Goal: Transaction & Acquisition: Purchase product/service

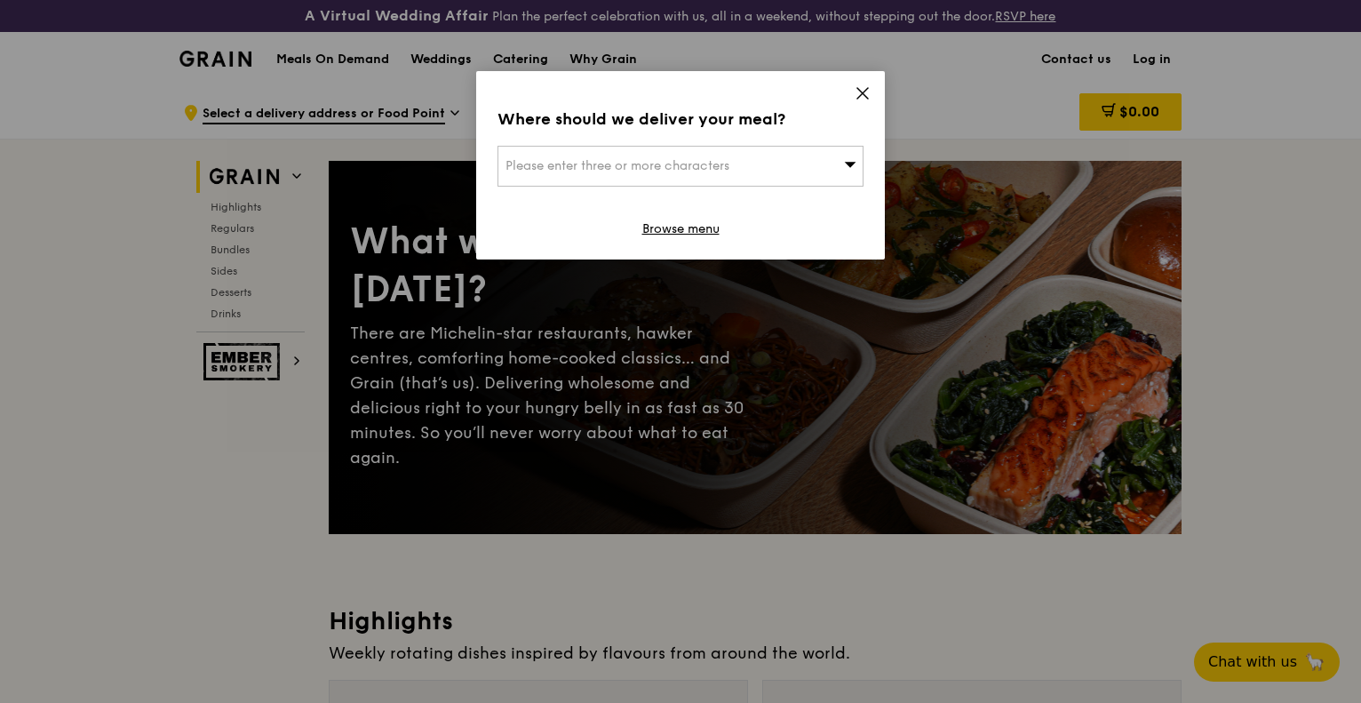
click at [866, 92] on icon at bounding box center [863, 93] width 16 height 16
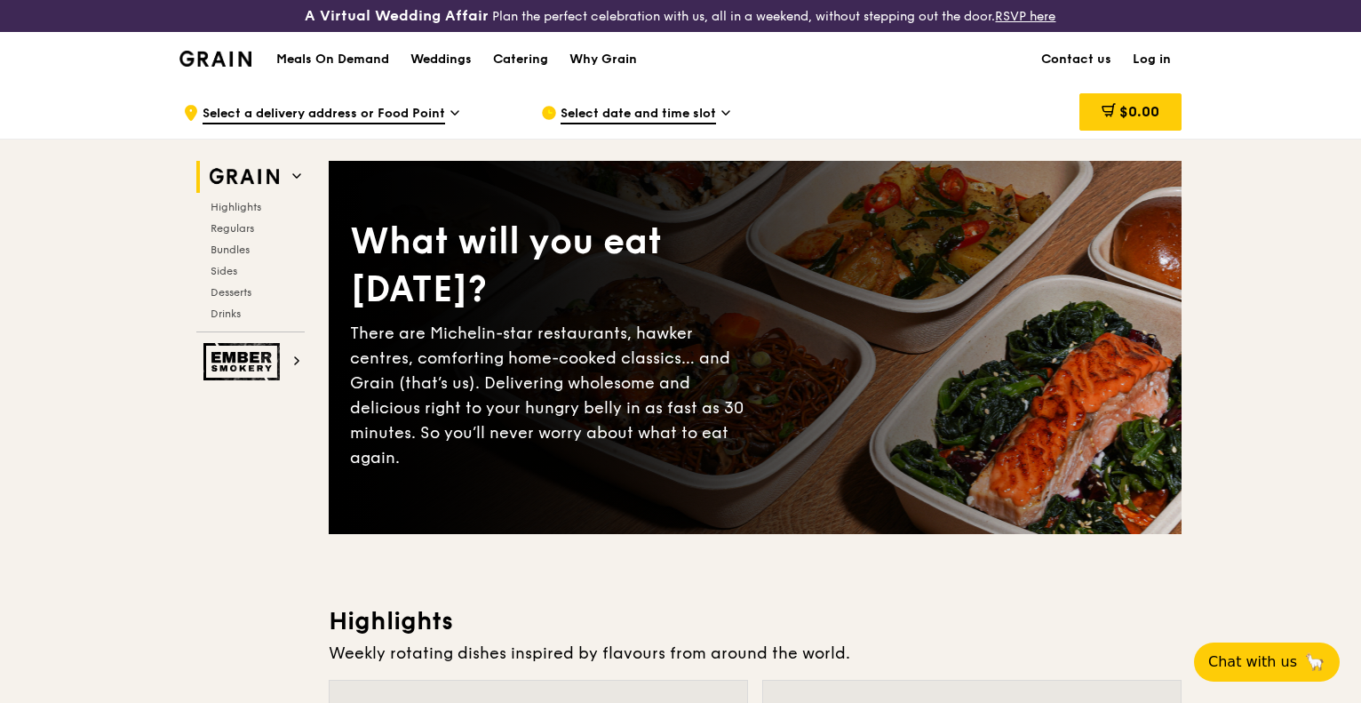
click at [641, 115] on span "Select date and time slot" at bounding box center [638, 115] width 155 height 20
click at [388, 114] on span "Select a delivery address or Food Point" at bounding box center [324, 115] width 243 height 20
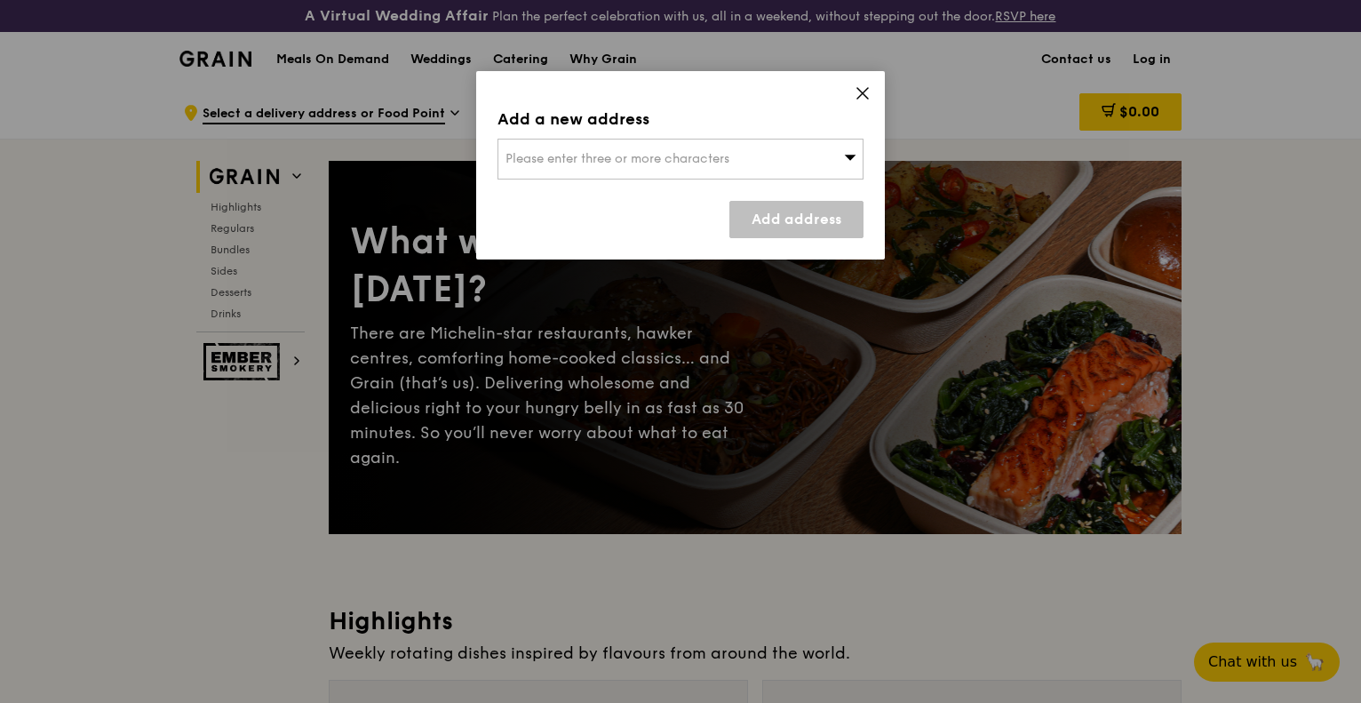
click at [649, 141] on div "Please enter three or more characters" at bounding box center [681, 159] width 366 height 41
click at [650, 163] on input "search" at bounding box center [680, 158] width 364 height 39
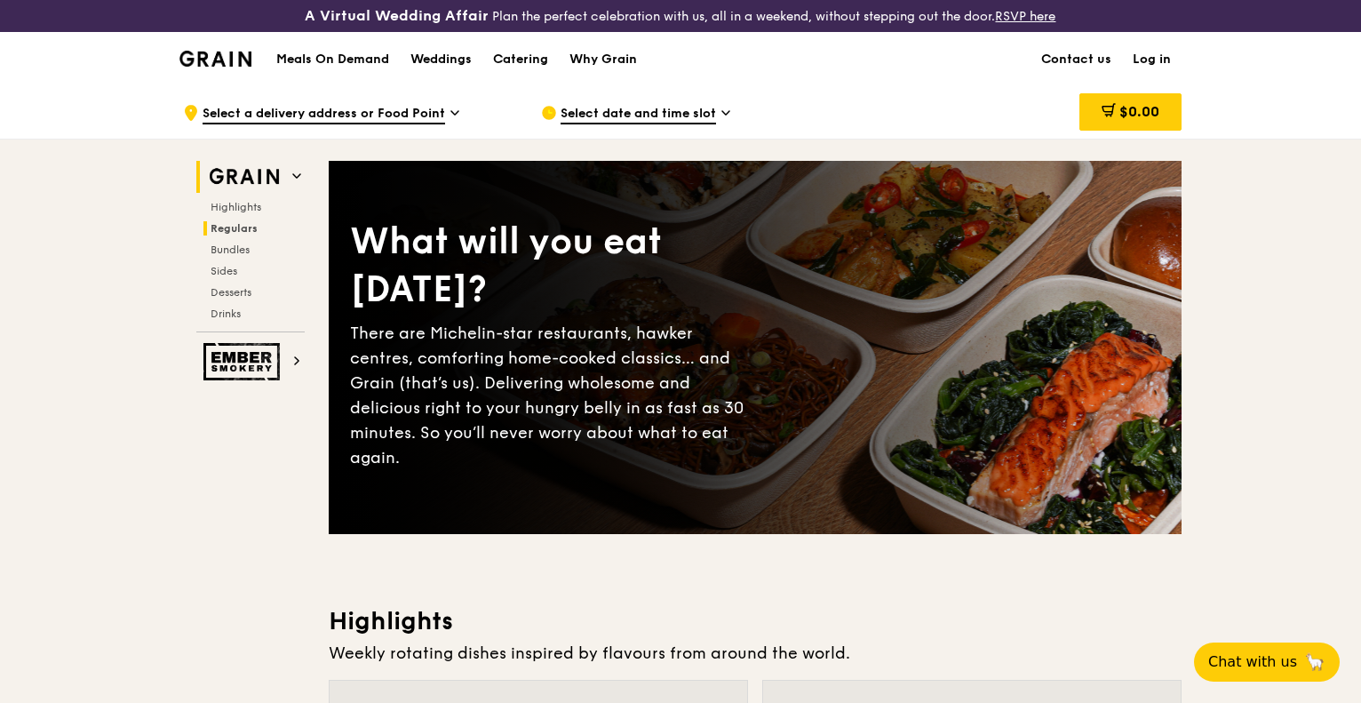
click at [242, 230] on span "Regulars" at bounding box center [234, 228] width 47 height 12
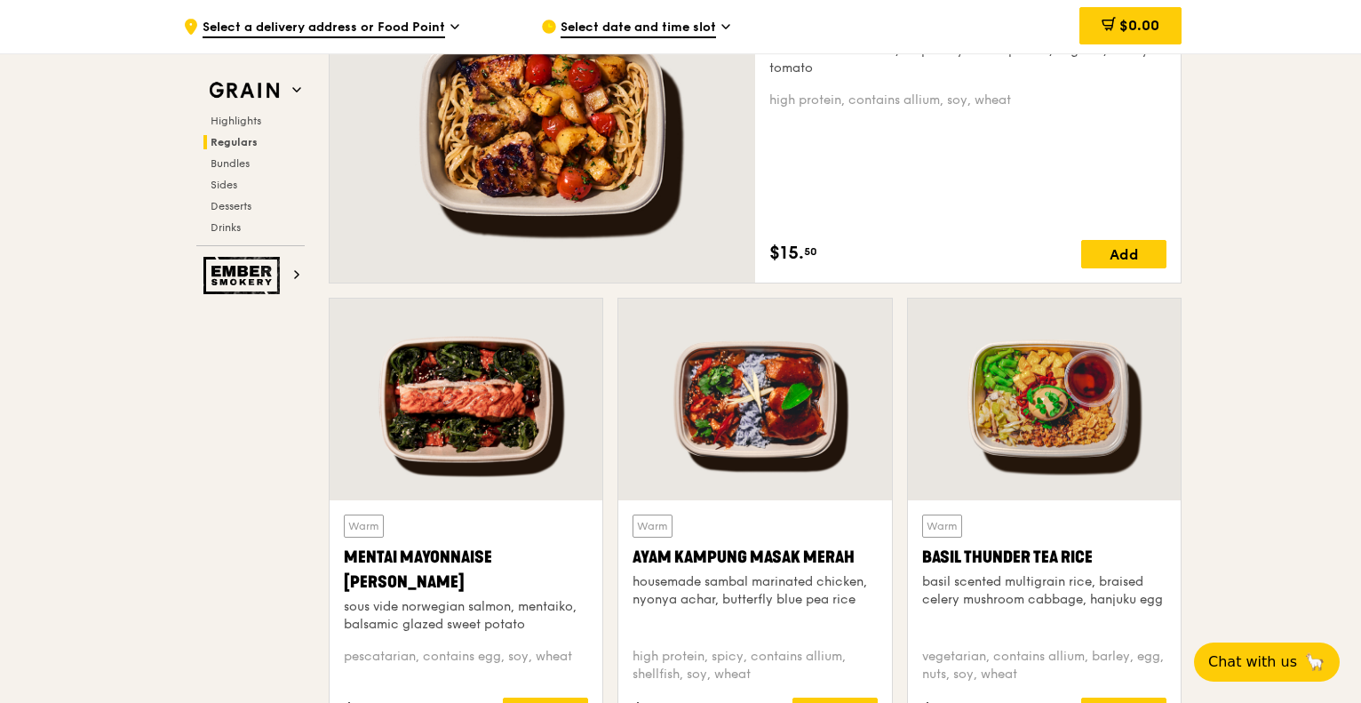
scroll to position [1485, 0]
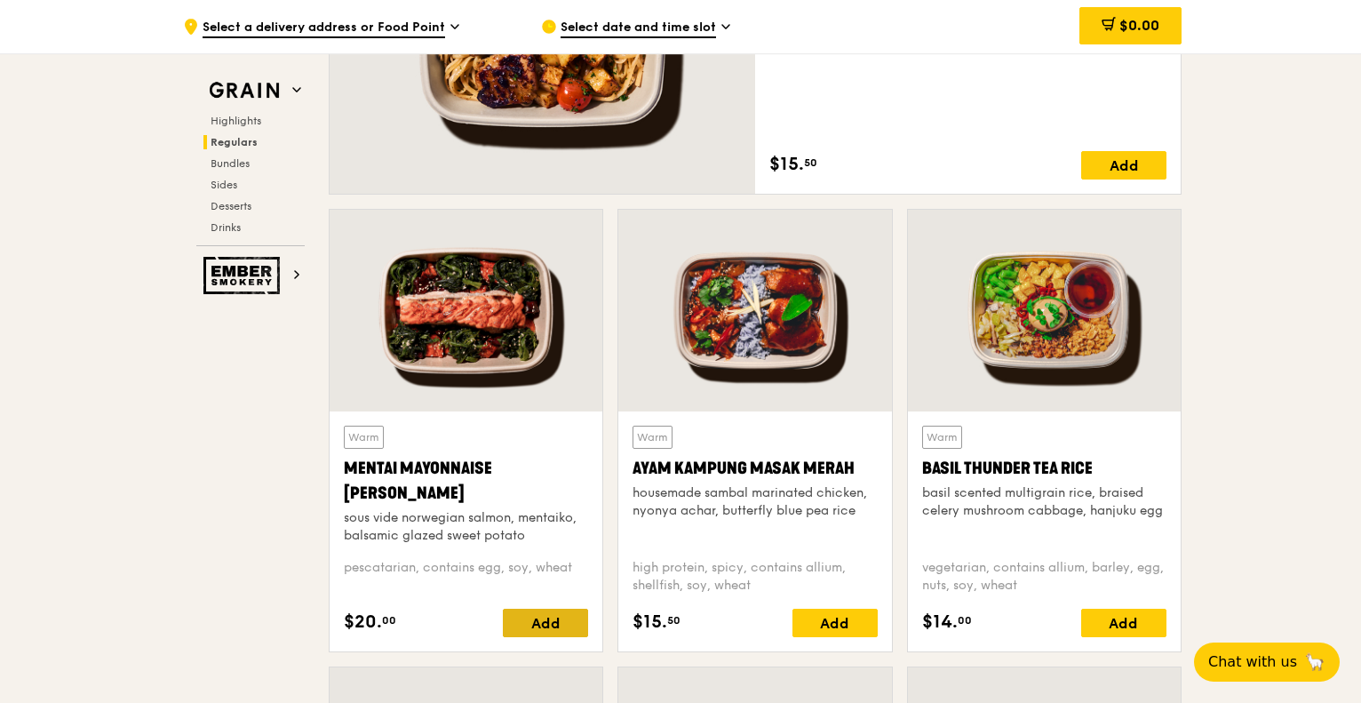
click at [545, 630] on div "Add" at bounding box center [545, 623] width 85 height 28
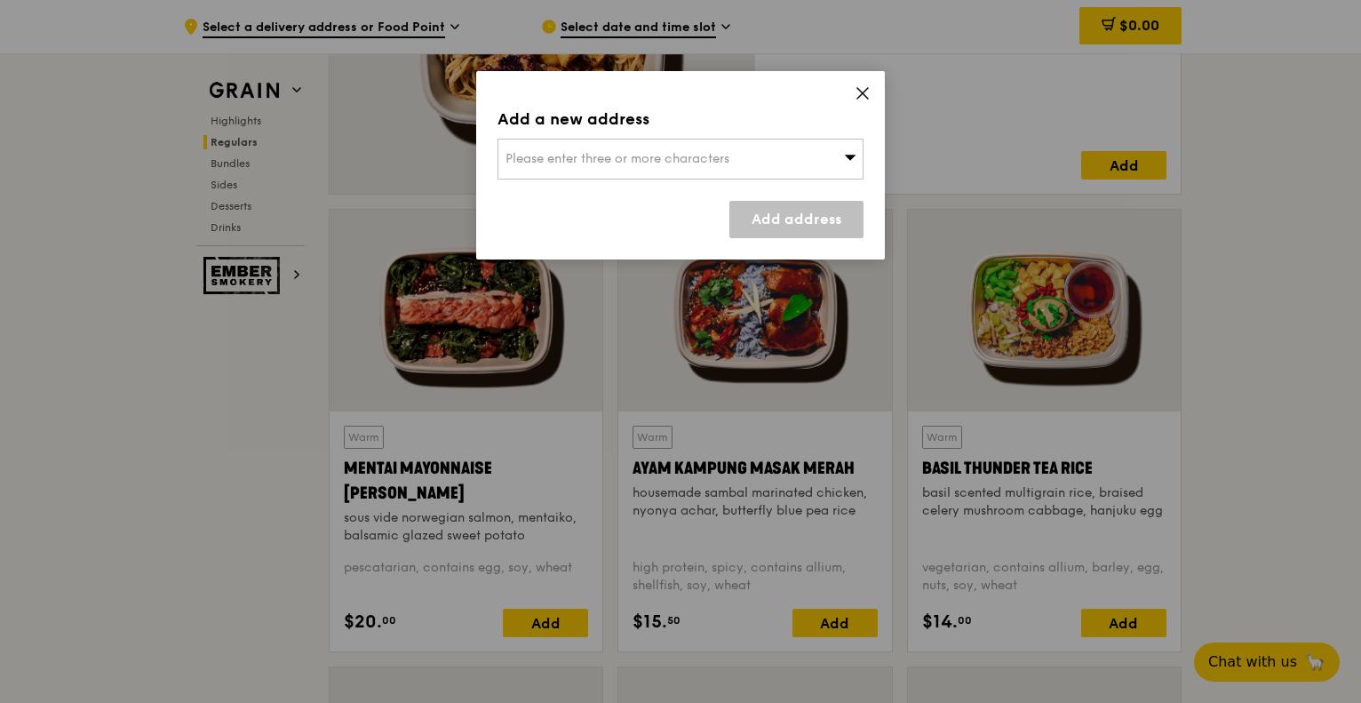
click at [750, 165] on div "Please enter three or more characters" at bounding box center [681, 159] width 366 height 41
click at [674, 194] on li "Please enter 3 or more characters" at bounding box center [680, 195] width 364 height 32
click at [657, 169] on input "search" at bounding box center [680, 158] width 364 height 39
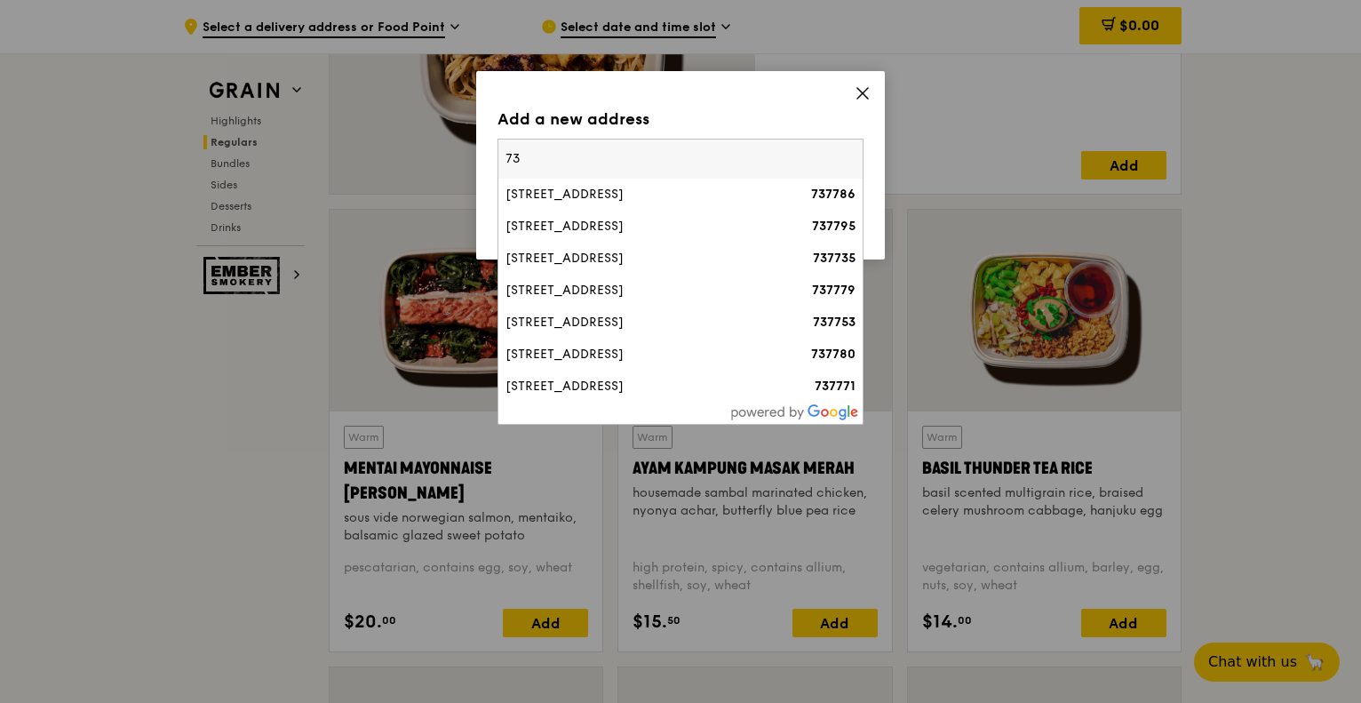
type input "7"
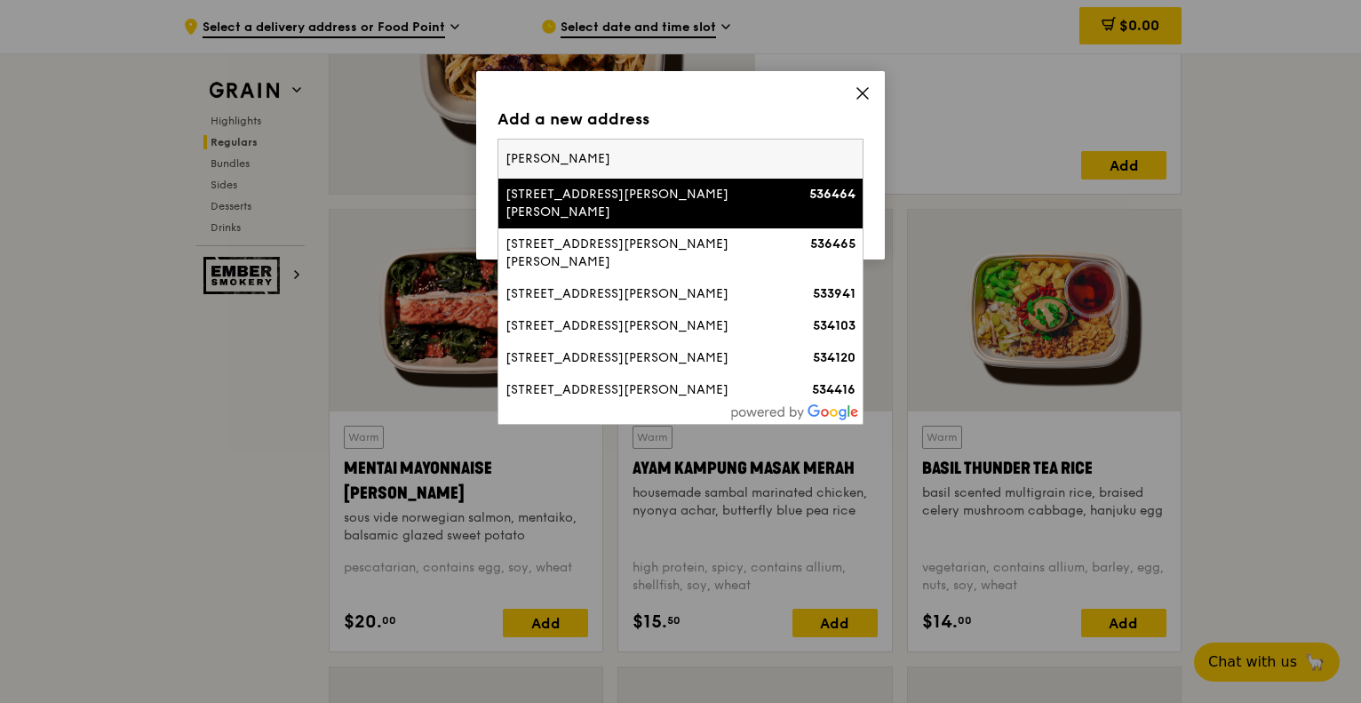
type input "[PERSON_NAME]"
click at [690, 193] on div "[STREET_ADDRESS][PERSON_NAME][PERSON_NAME]" at bounding box center [637, 204] width 263 height 36
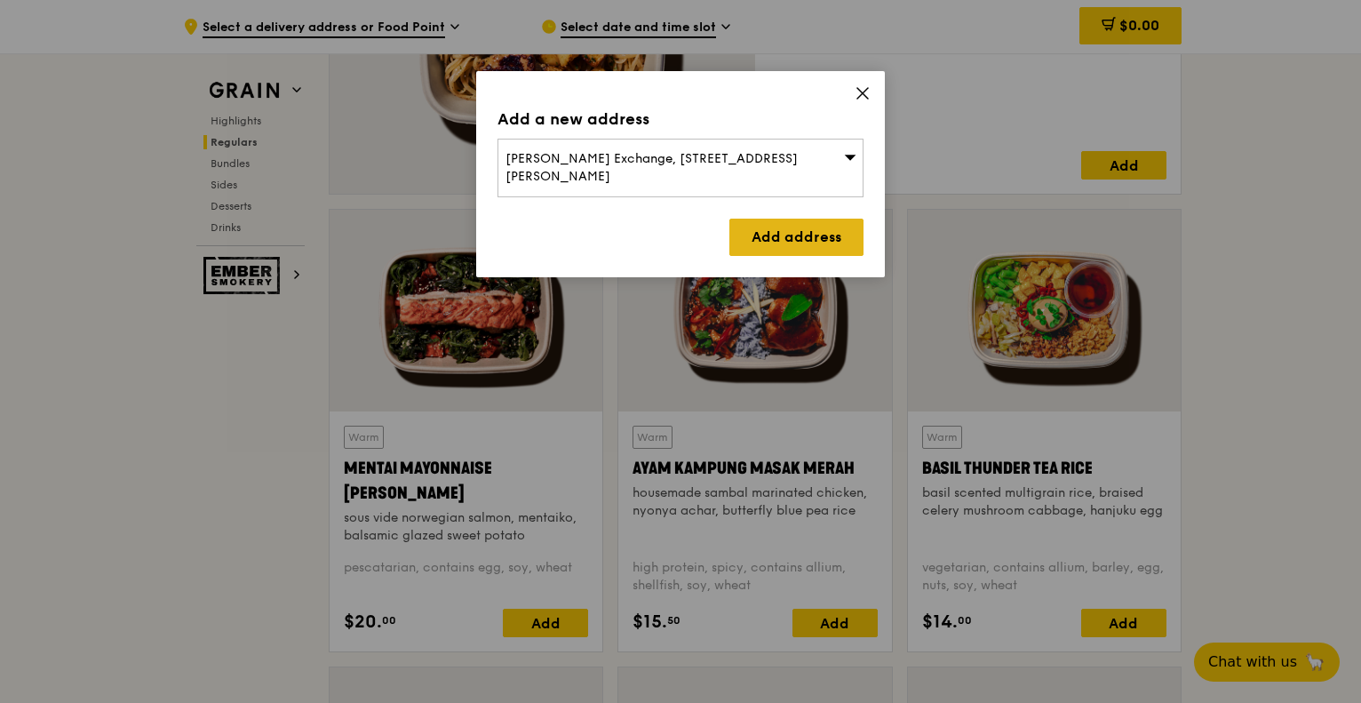
click at [775, 223] on link "Add address" at bounding box center [796, 237] width 134 height 37
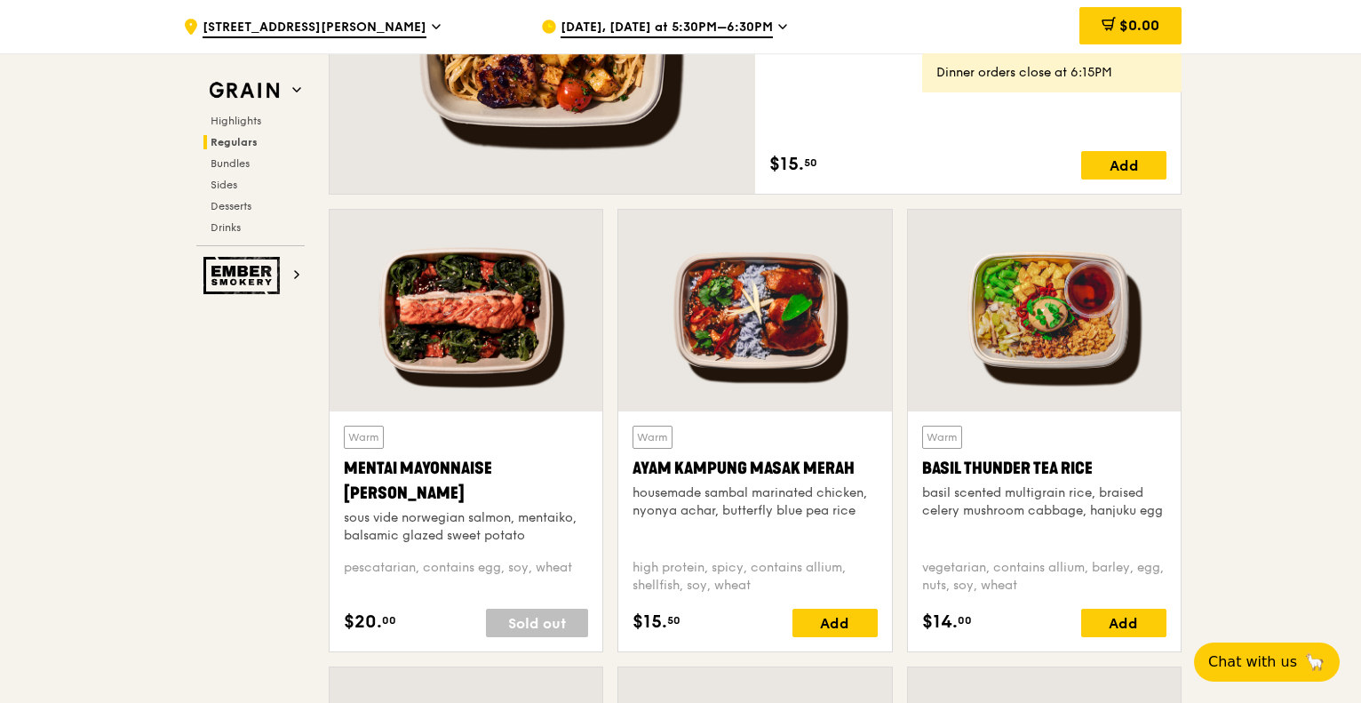
click at [742, 30] on span "[DATE], [DATE] at 5:30PM–6:30PM" at bounding box center [667, 29] width 212 height 20
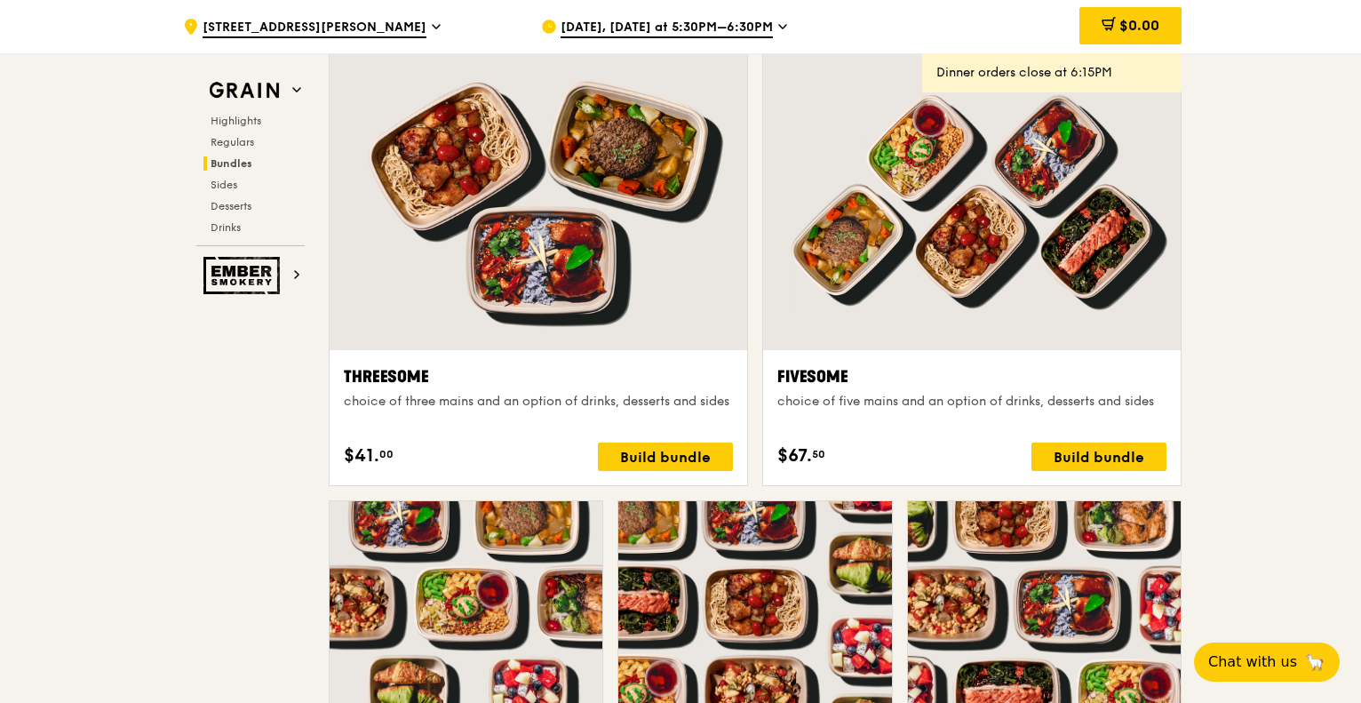
scroll to position [2799, 0]
